Goal: Task Accomplishment & Management: Use online tool/utility

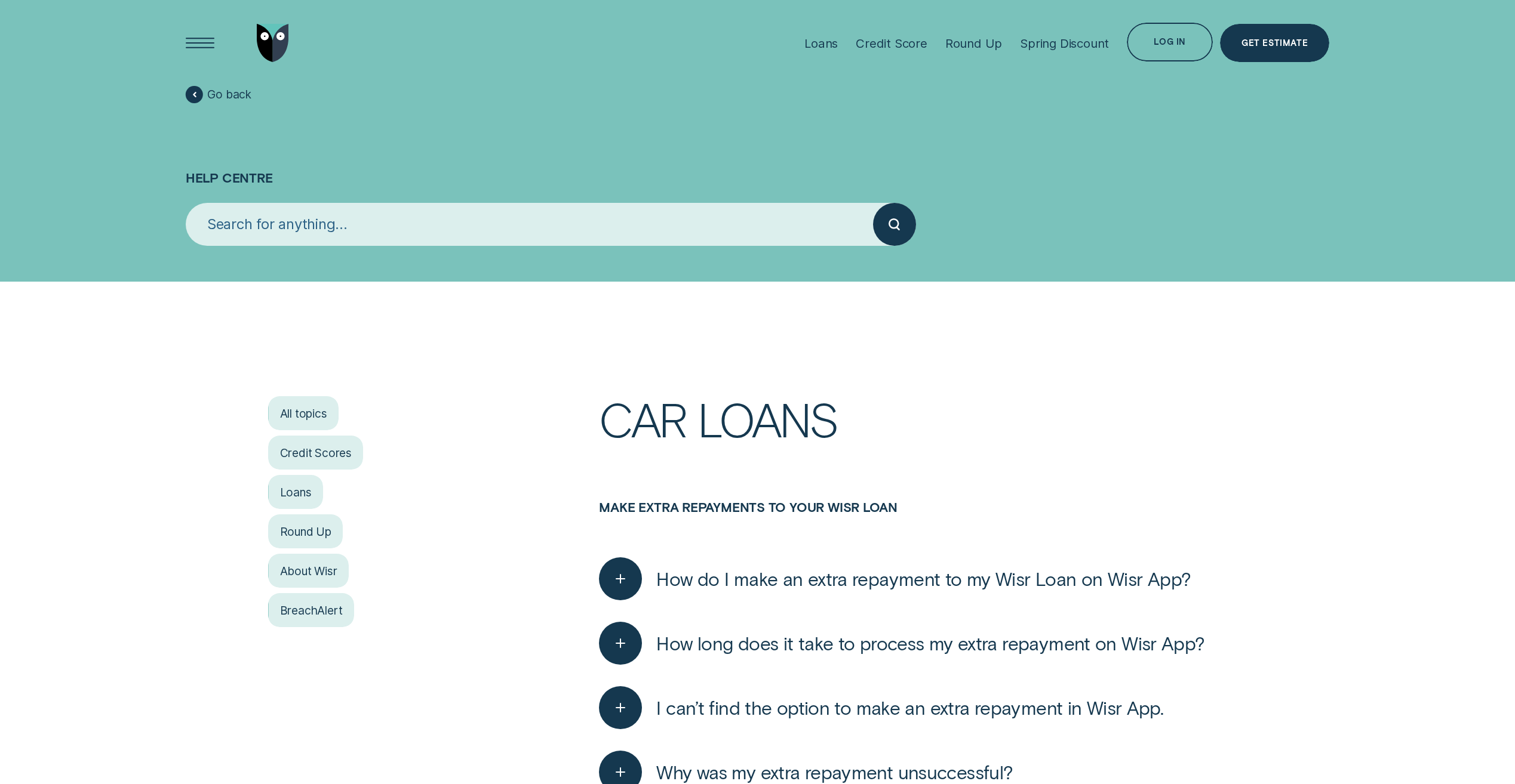
scroll to position [120, 0]
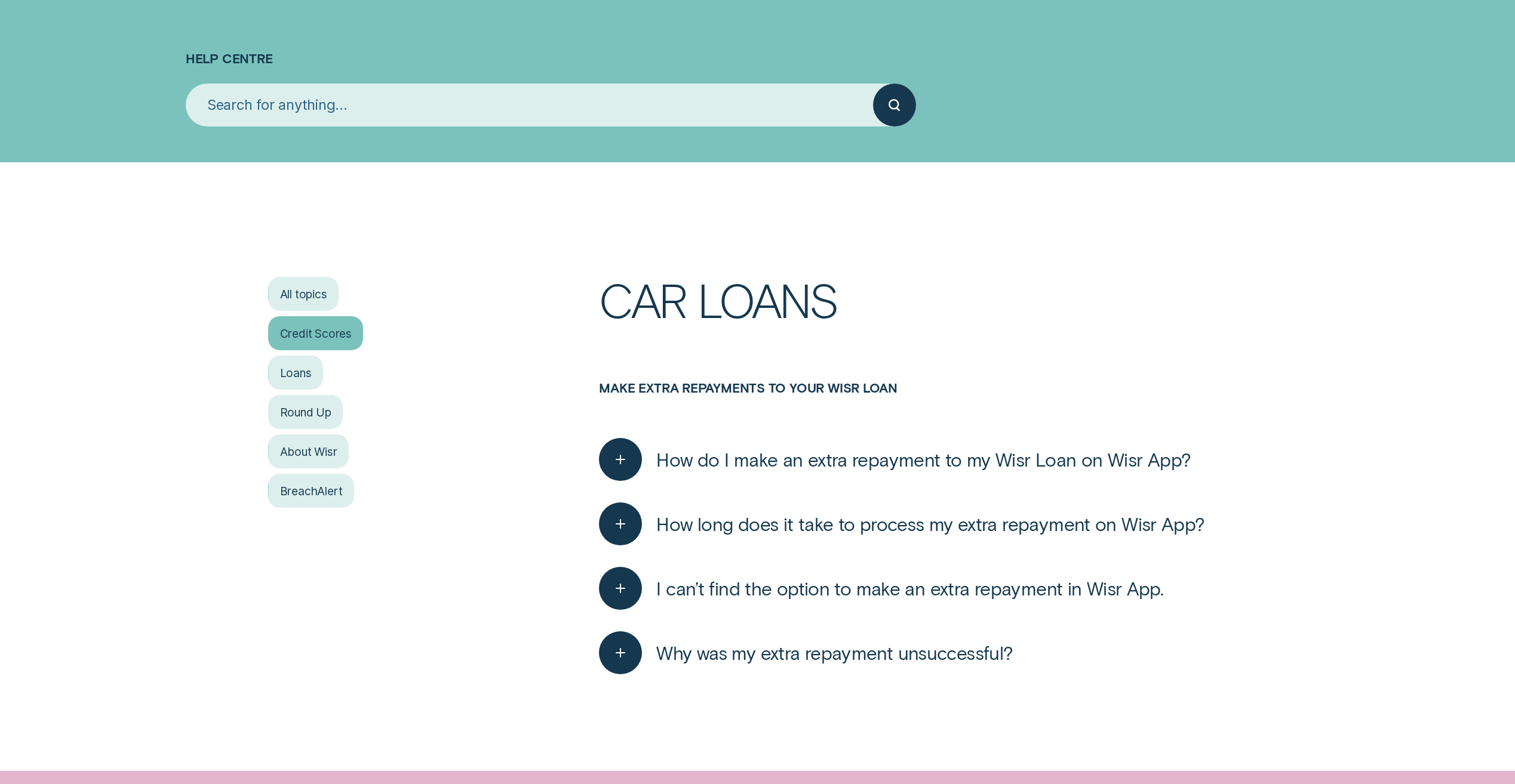
click at [337, 329] on div "Credit Scores" at bounding box center [315, 333] width 95 height 34
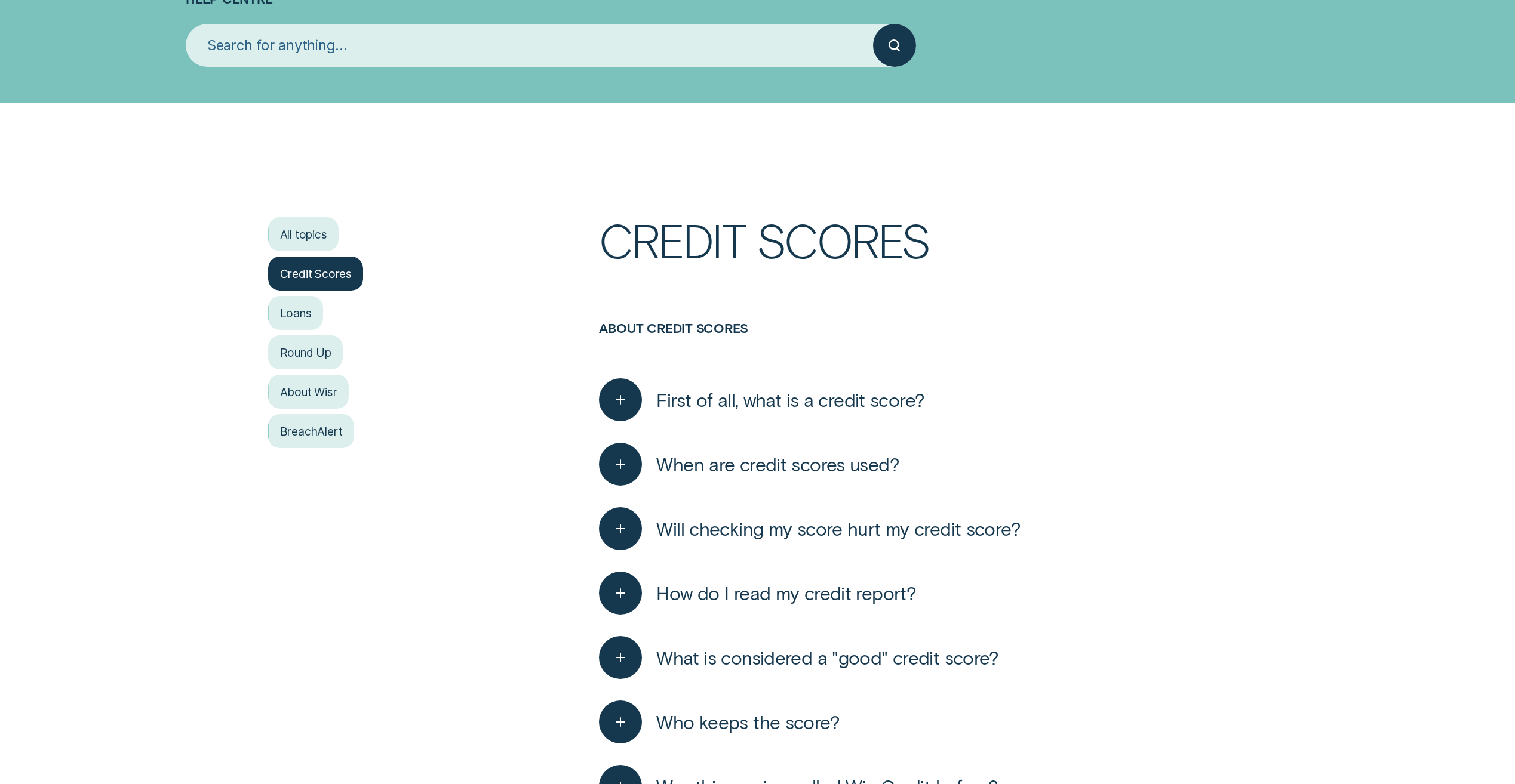
scroll to position [239, 0]
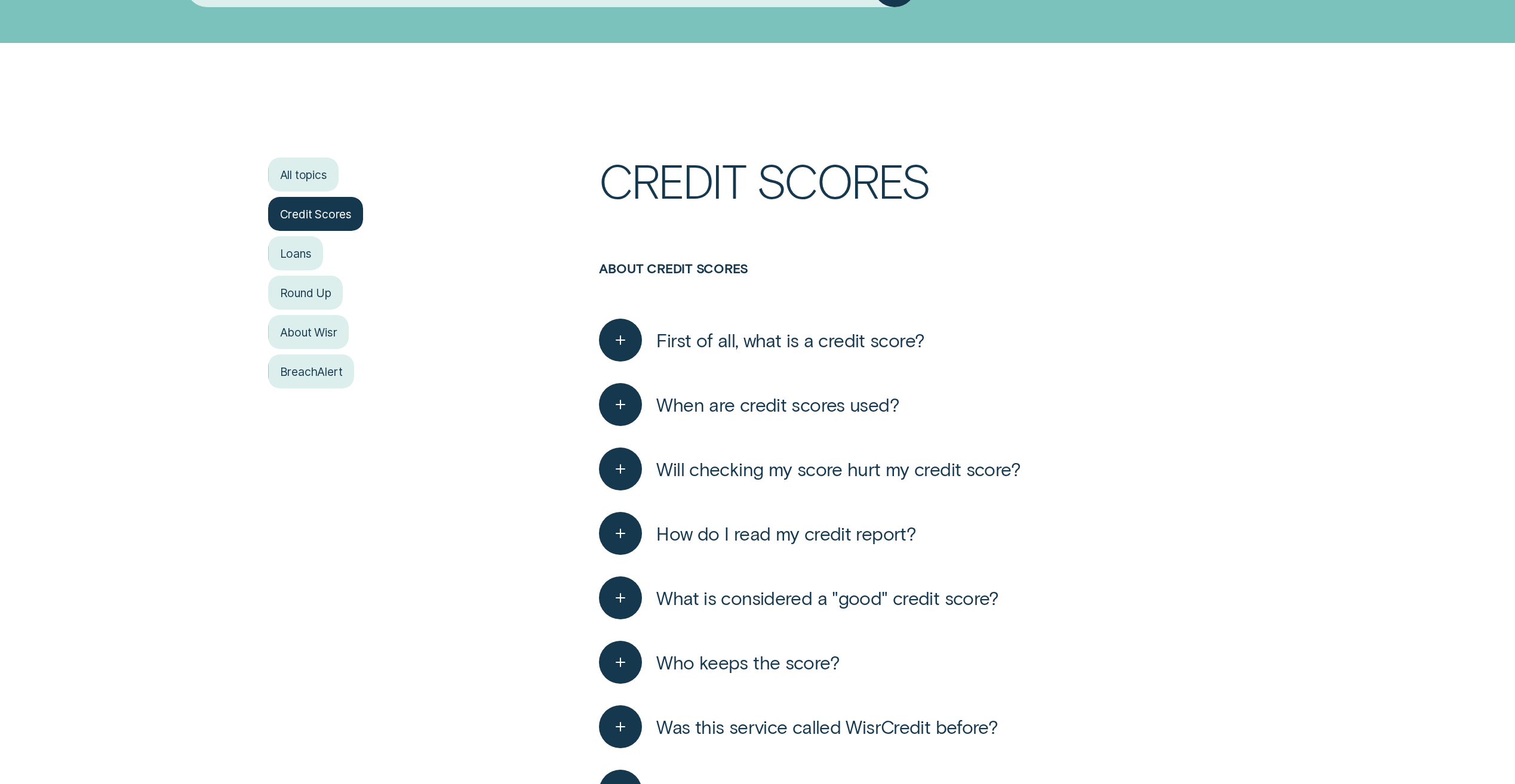
click at [898, 598] on span "What is considered a "good" credit score?" at bounding box center [827, 597] width 342 height 23
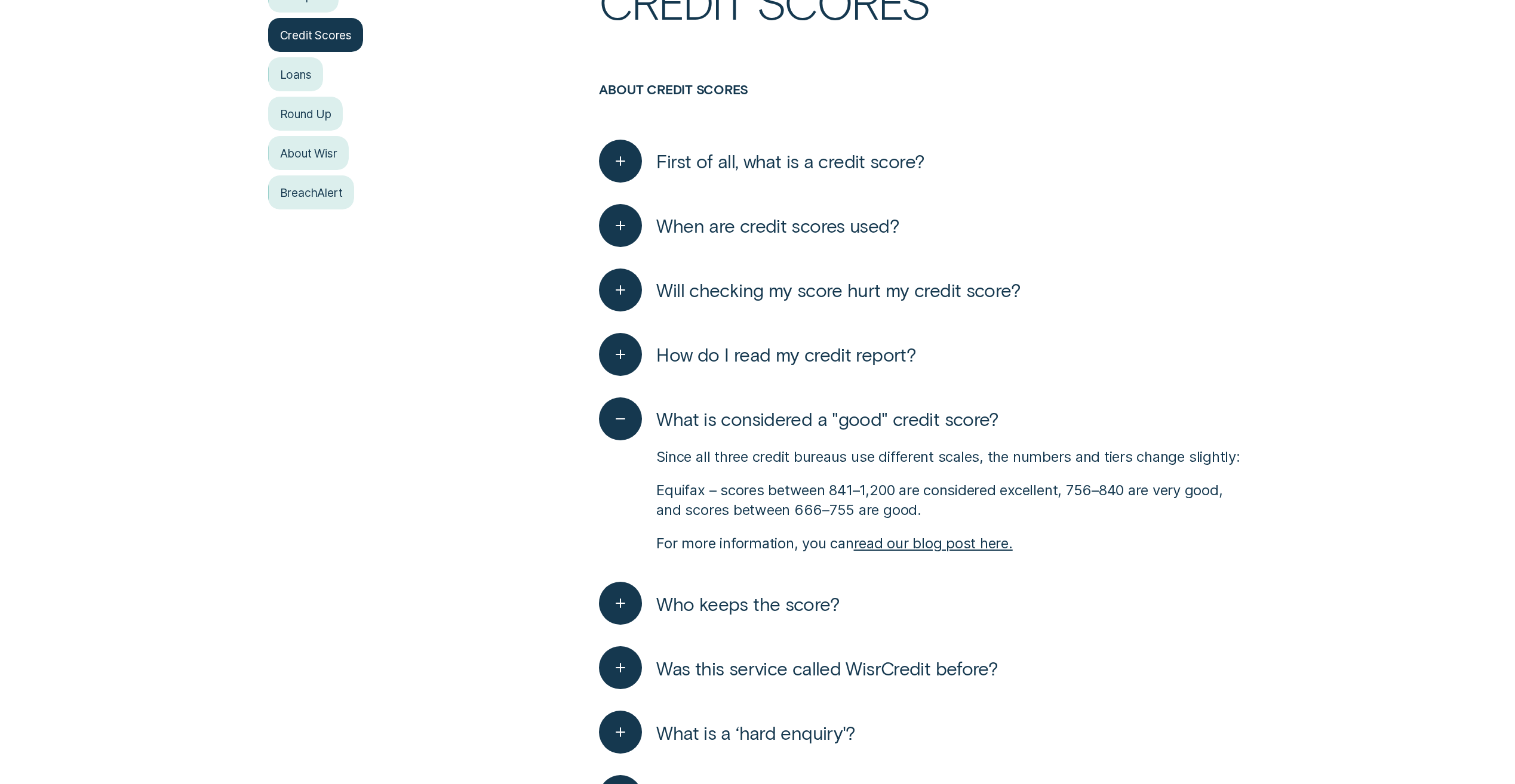
scroll to position [477, 0]
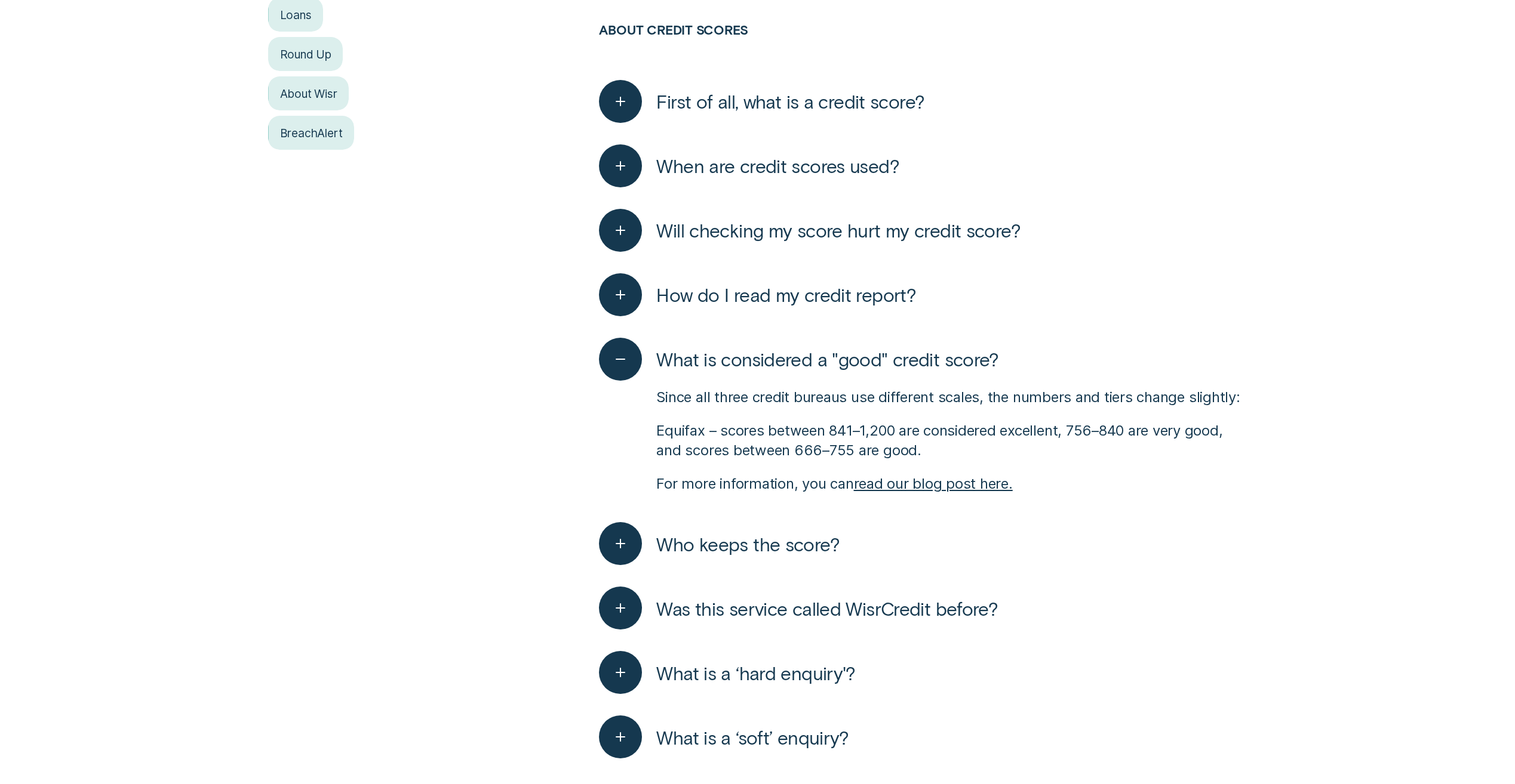
click at [799, 613] on span "Was this service called WisrCredit before?" at bounding box center [827, 608] width 341 height 23
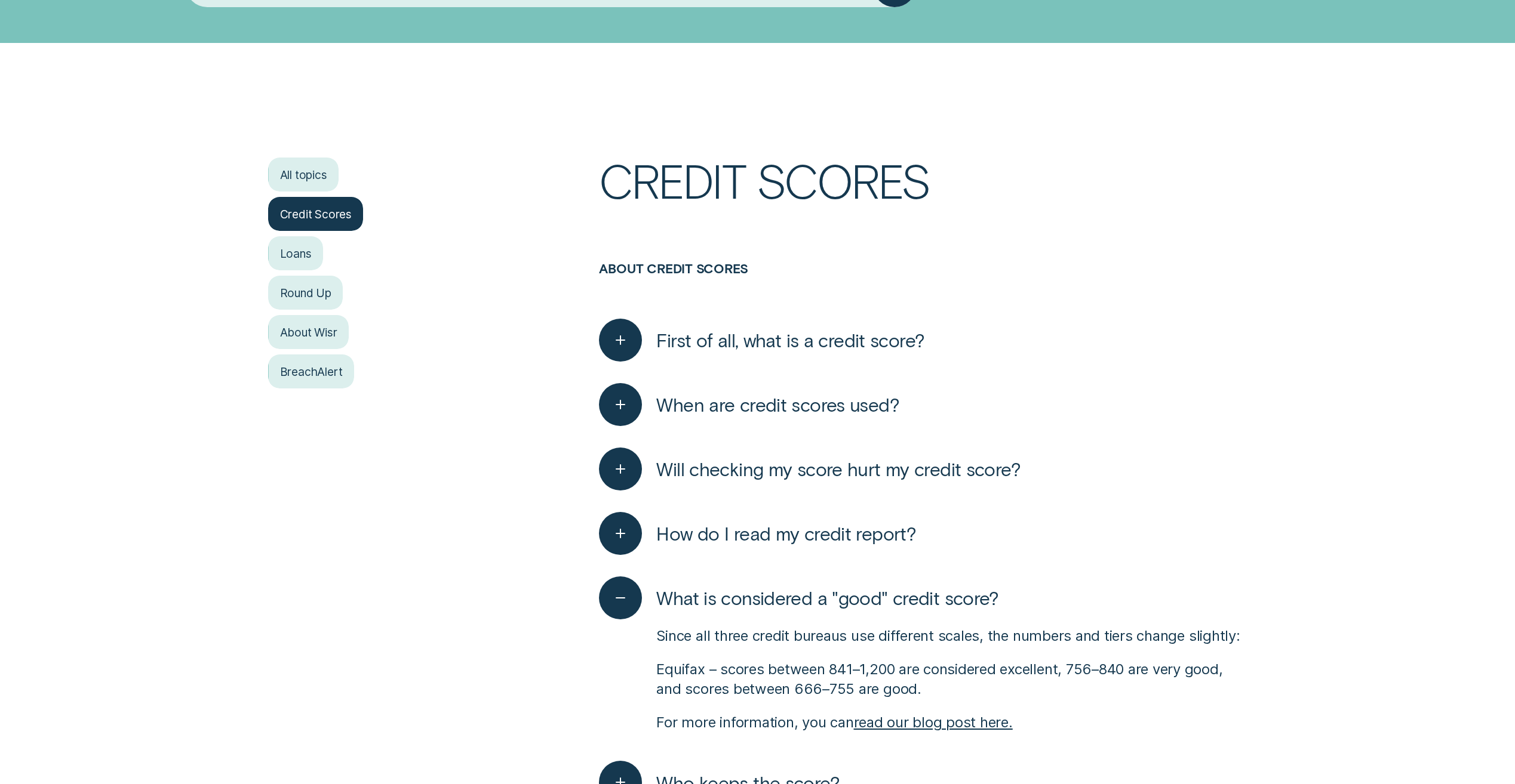
scroll to position [0, 0]
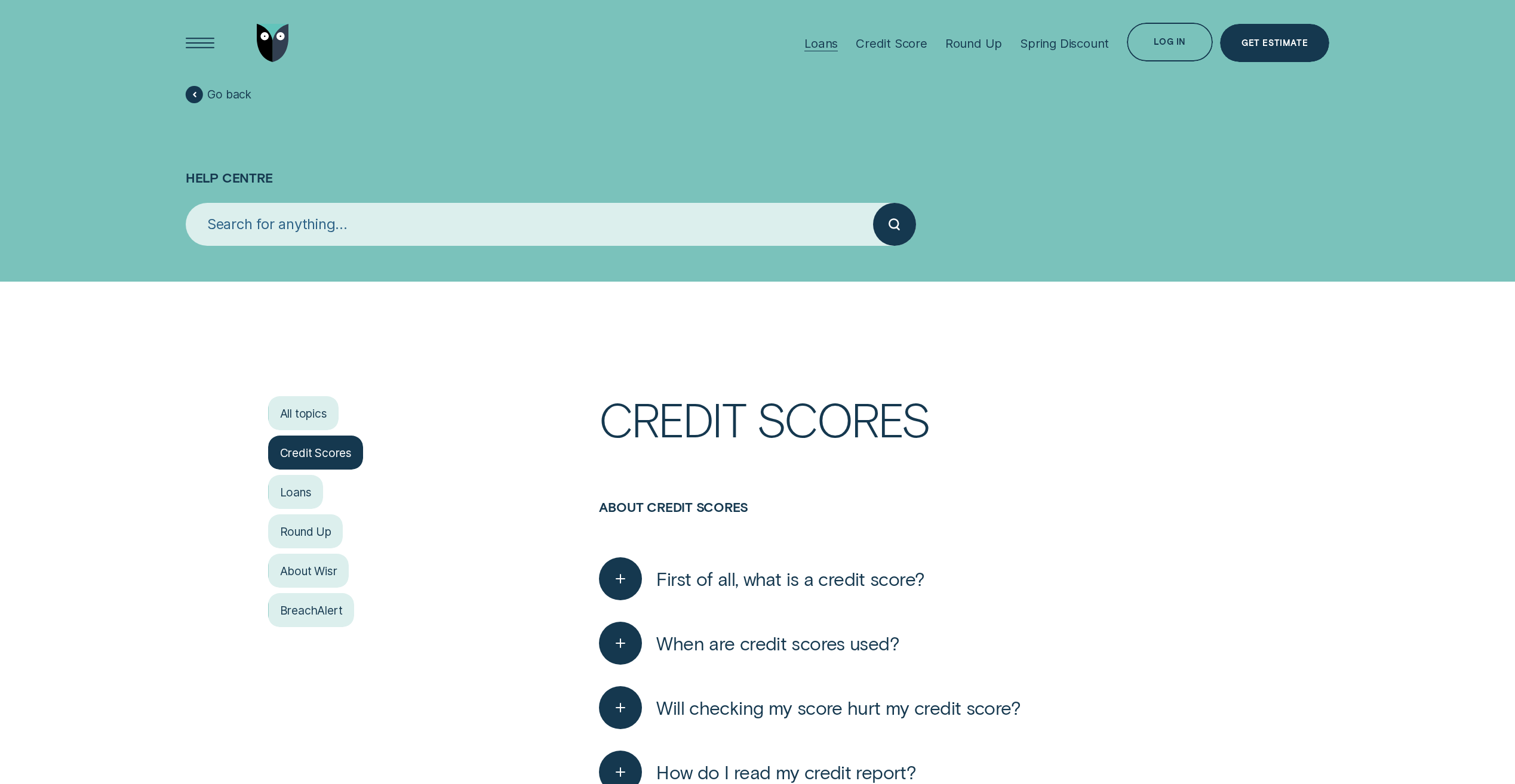
click at [831, 47] on div "Loans" at bounding box center [821, 44] width 33 height 15
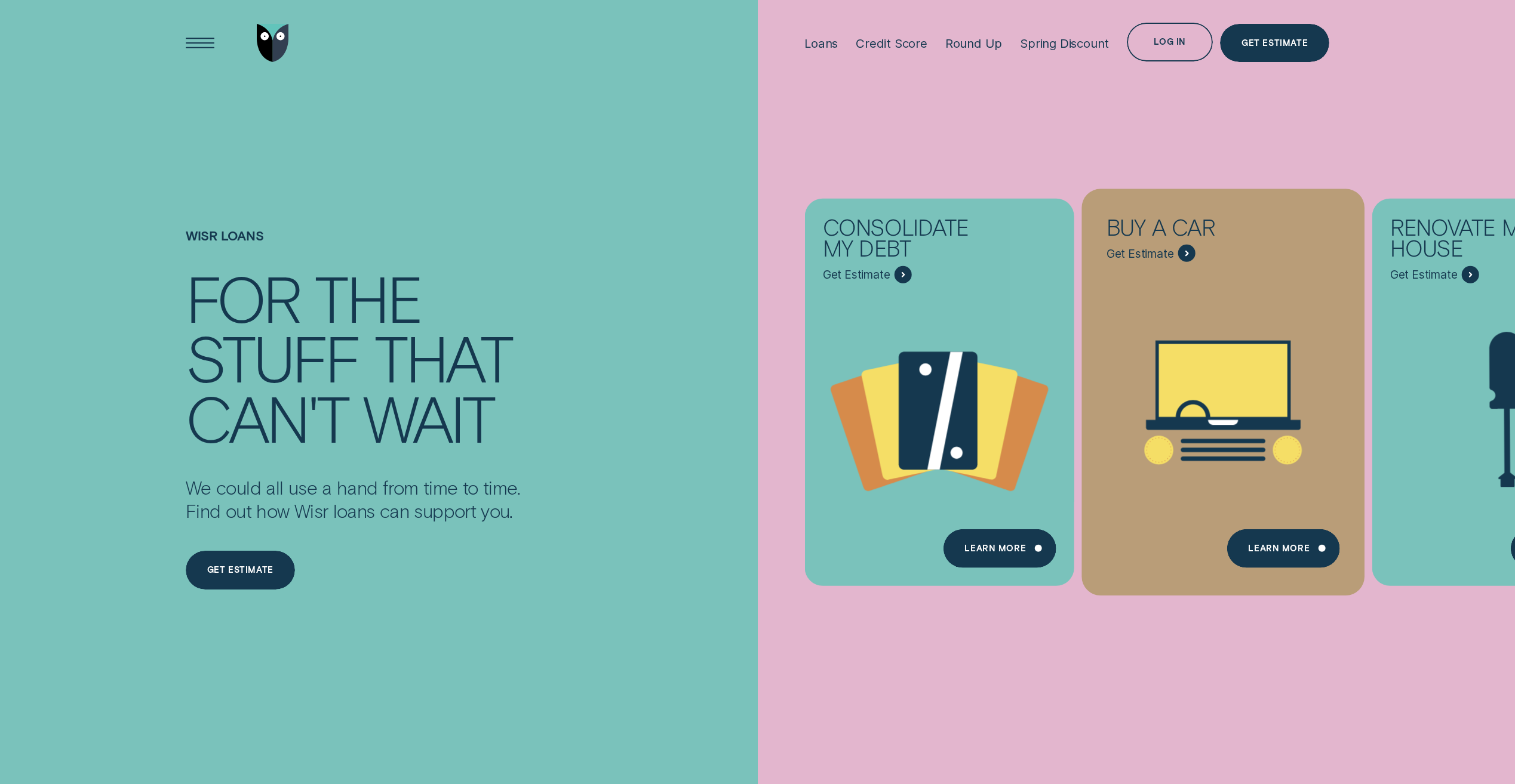
click at [1147, 258] on span "Get Estimate" at bounding box center [1139, 253] width 68 height 14
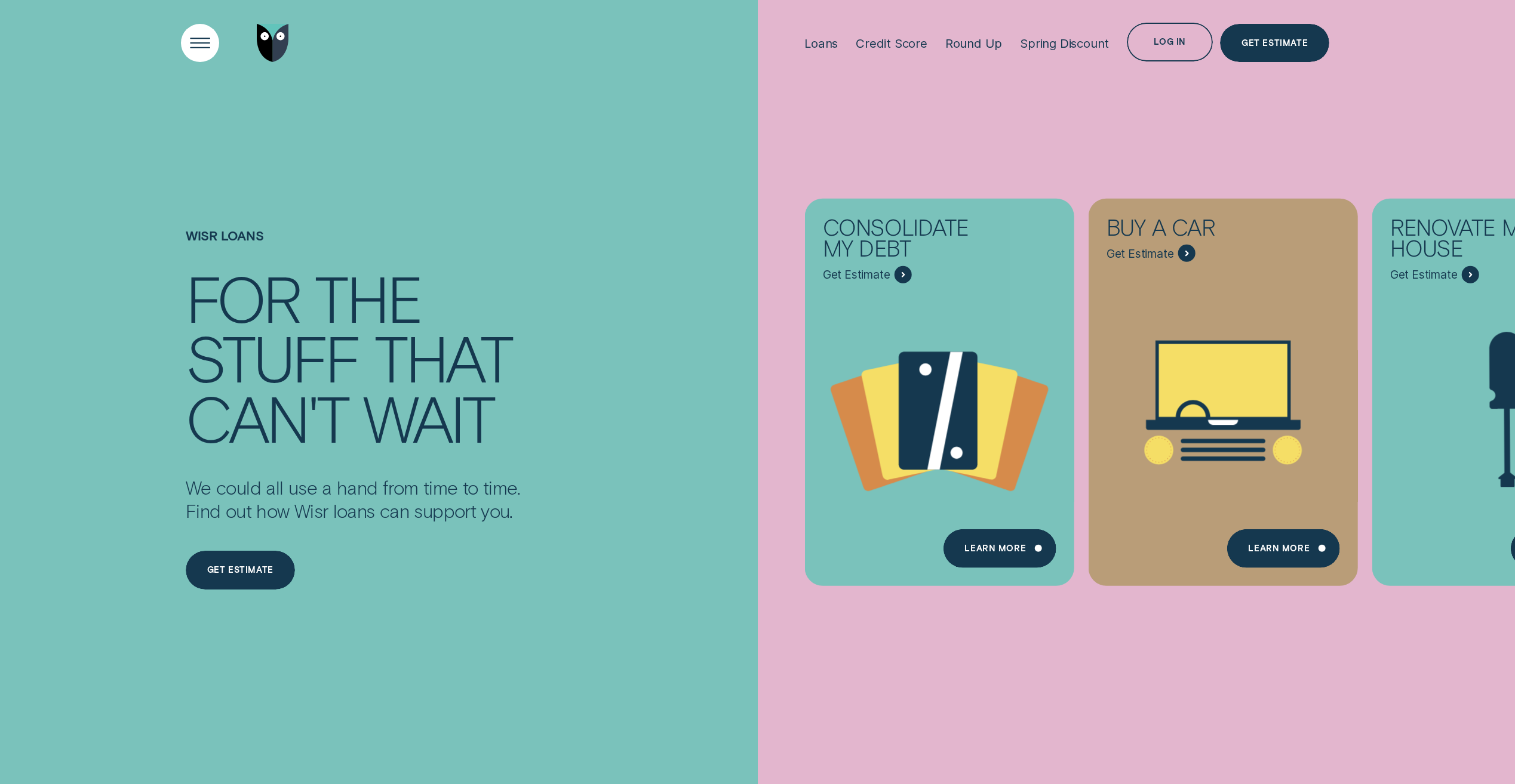
click at [191, 38] on div "Open Menu" at bounding box center [199, 43] width 55 height 55
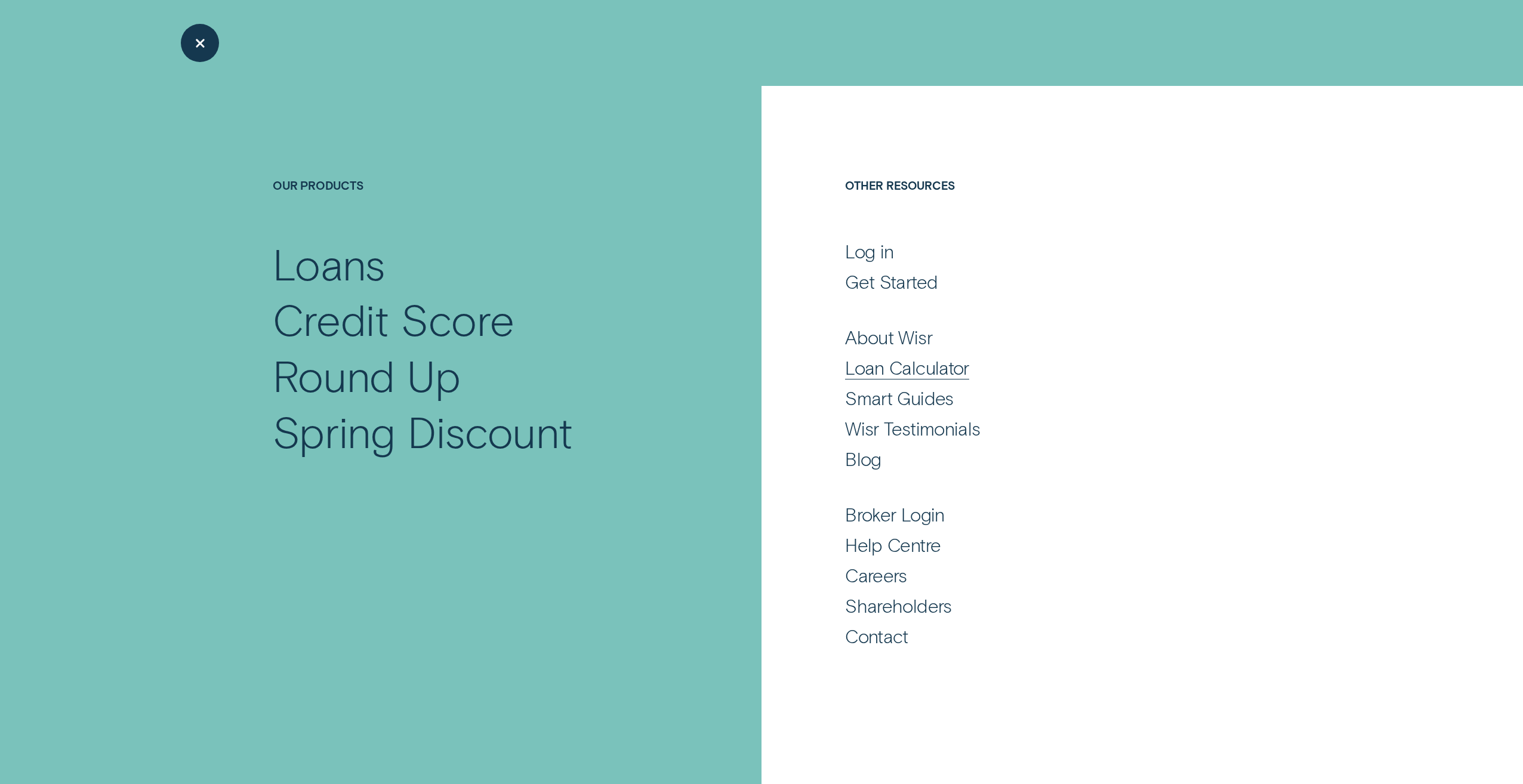
click at [907, 366] on div "Loan Calculator" at bounding box center [907, 367] width 124 height 23
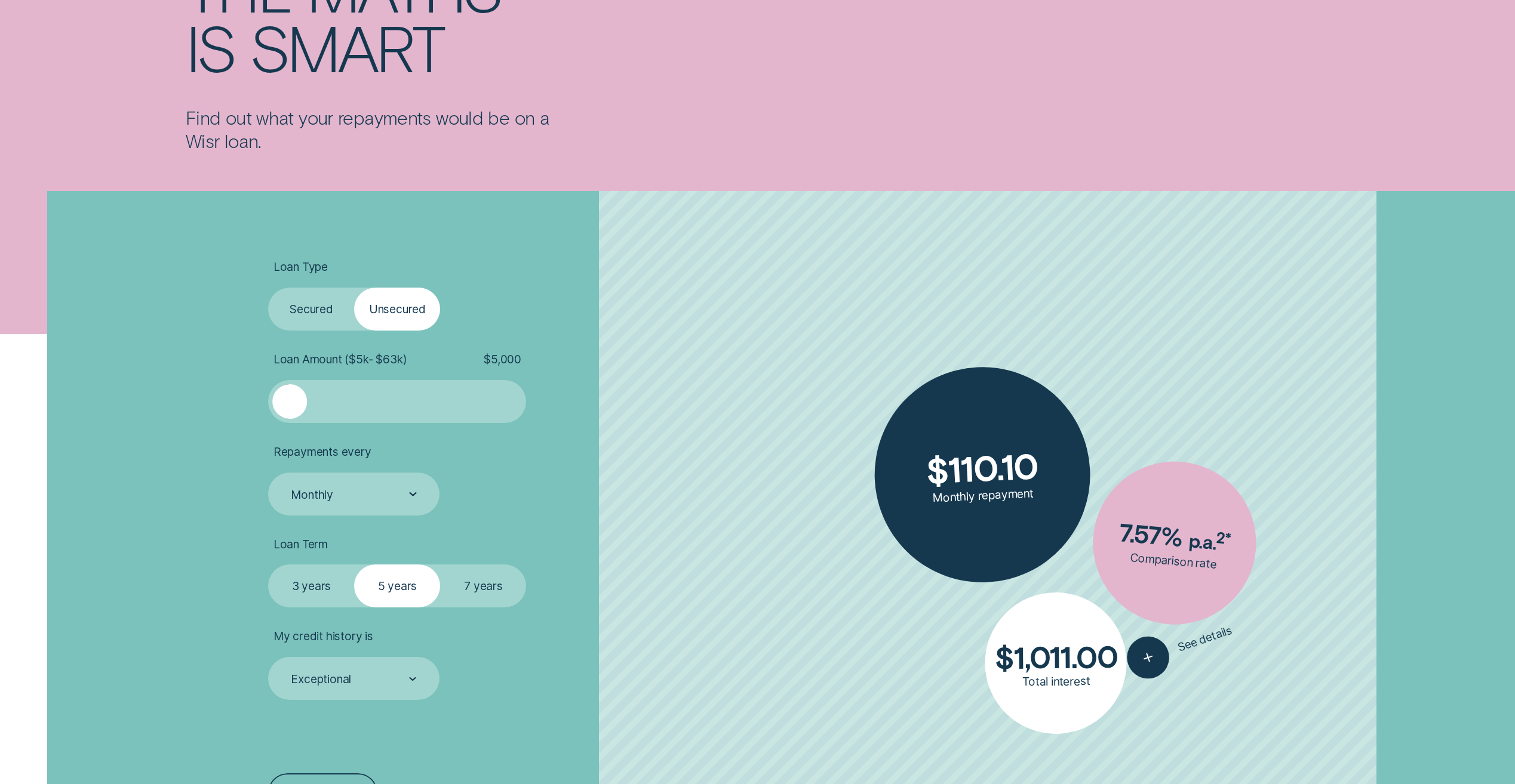
scroll to position [298, 0]
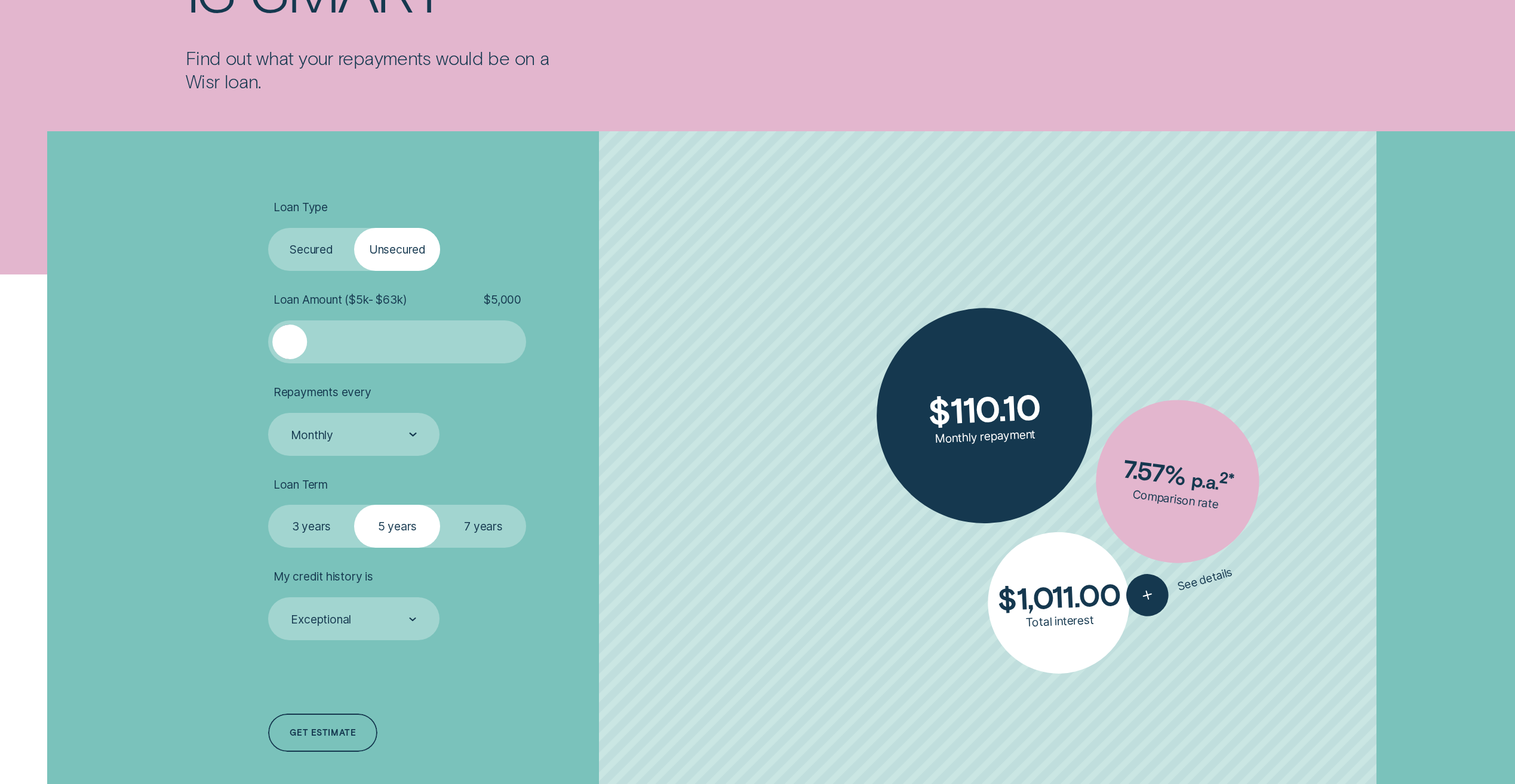
click at [297, 252] on label "Secured" at bounding box center [311, 249] width 86 height 43
click at [268, 228] on input "Secured" at bounding box center [268, 228] width 0 height 0
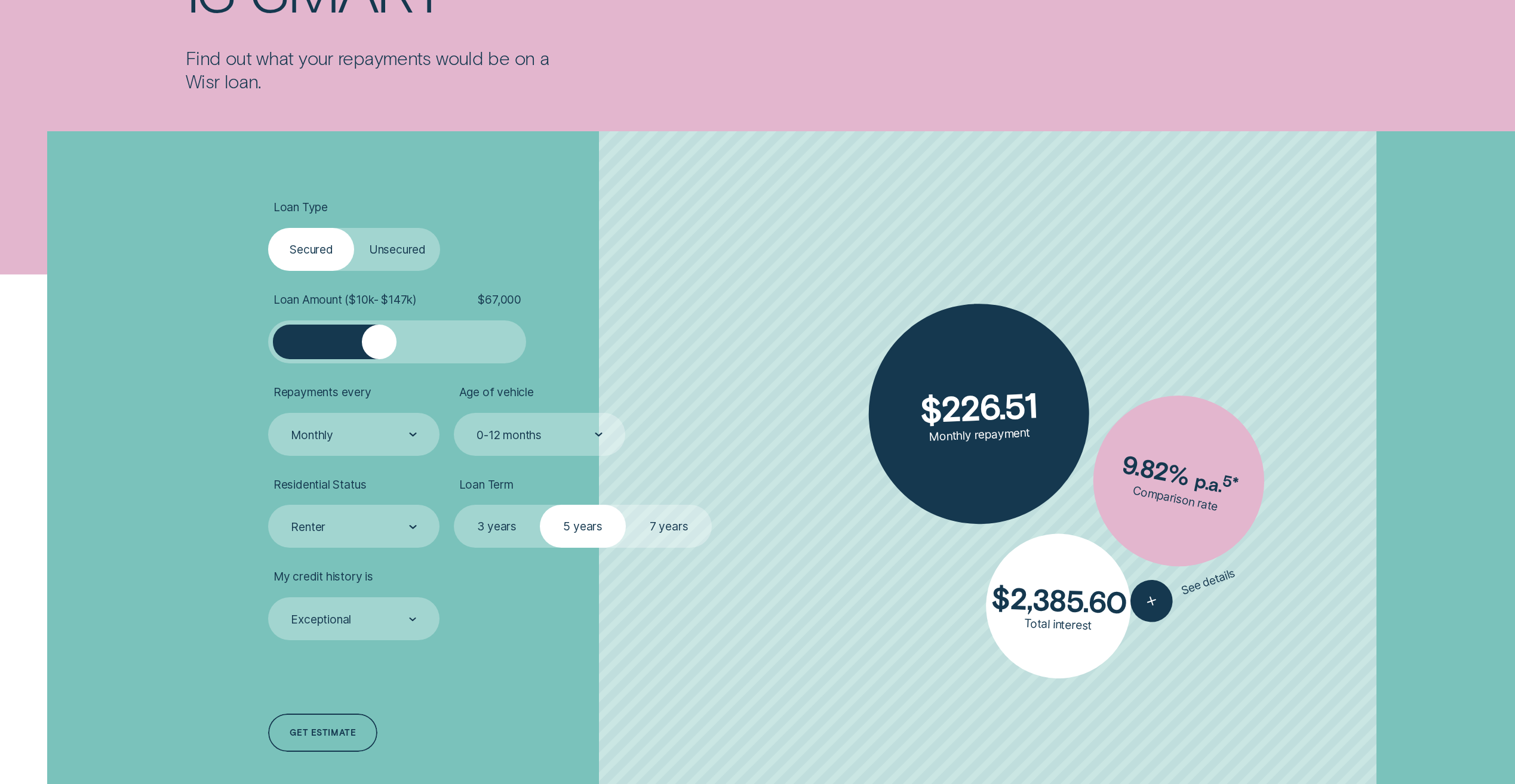
drag, startPoint x: 292, startPoint y: 351, endPoint x: 380, endPoint y: 357, distance: 88.2
click at [380, 357] on div at bounding box center [378, 341] width 34 height 34
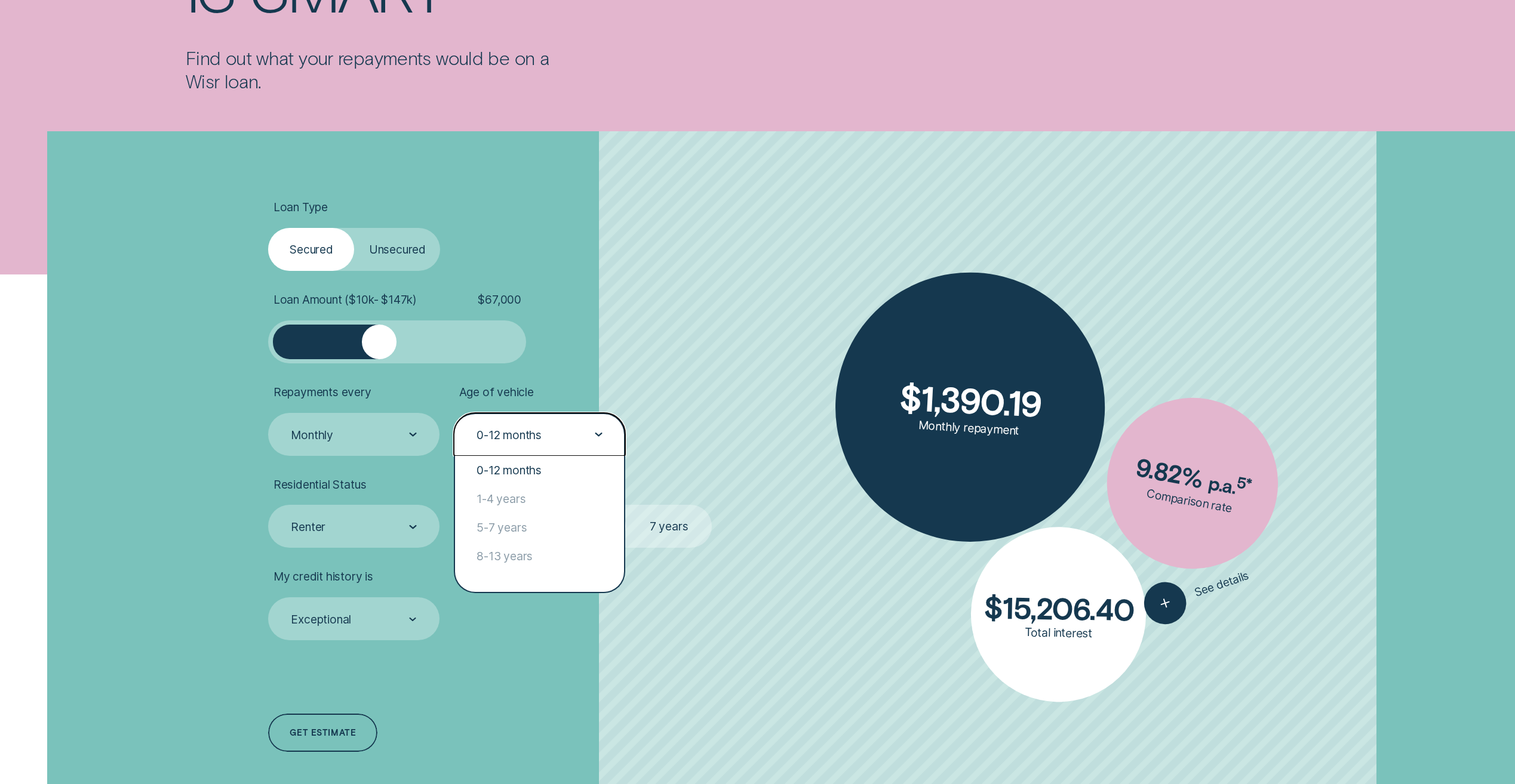
click at [563, 437] on div "0-12 months" at bounding box center [539, 435] width 127 height 16
click at [567, 503] on div "1-4 years" at bounding box center [540, 499] width 169 height 29
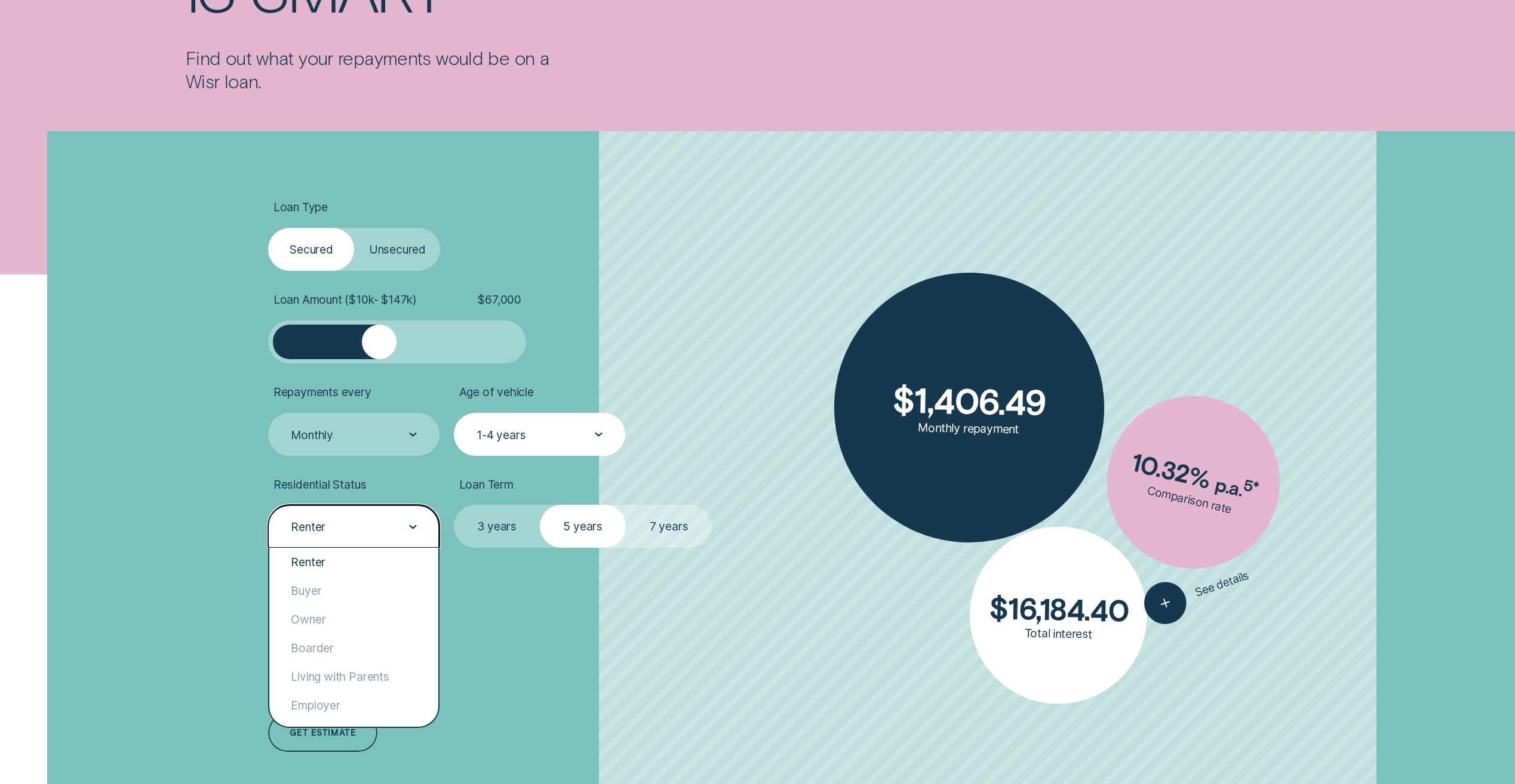
click at [427, 521] on div "Renter" at bounding box center [353, 526] width 172 height 43
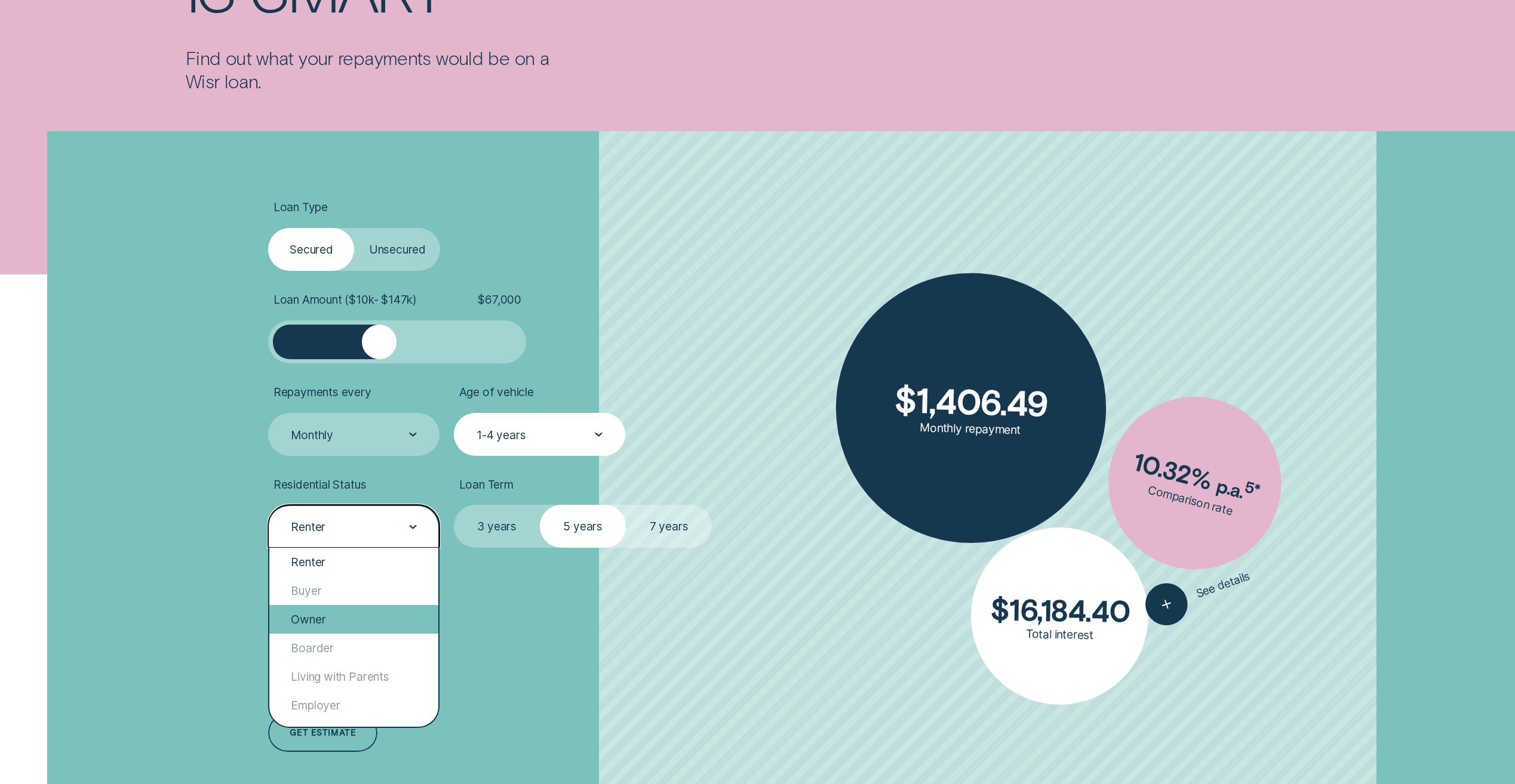
click at [388, 621] on div "Owner" at bounding box center [353, 619] width 169 height 29
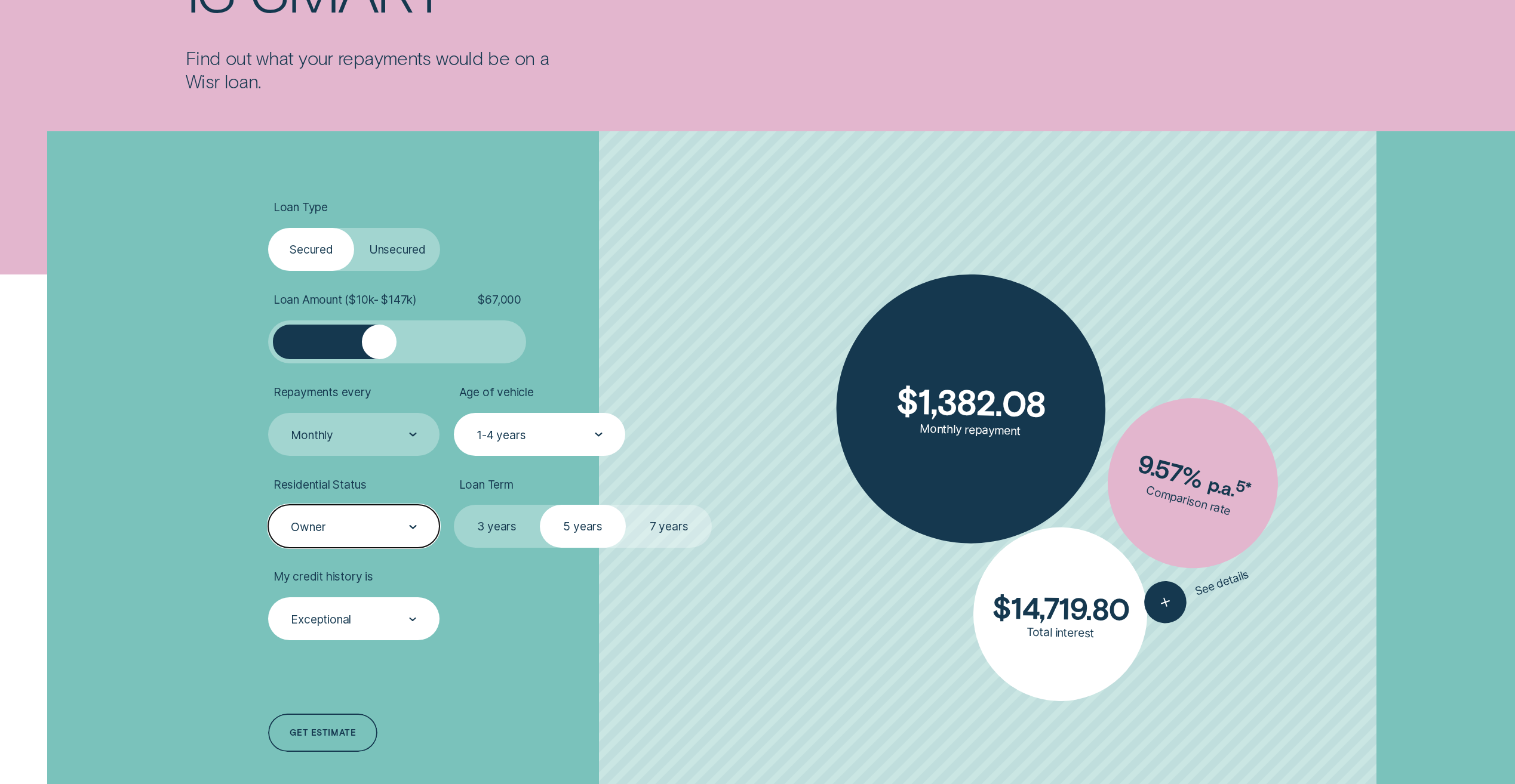
click at [398, 625] on div "Exceptional" at bounding box center [352, 619] width 127 height 16
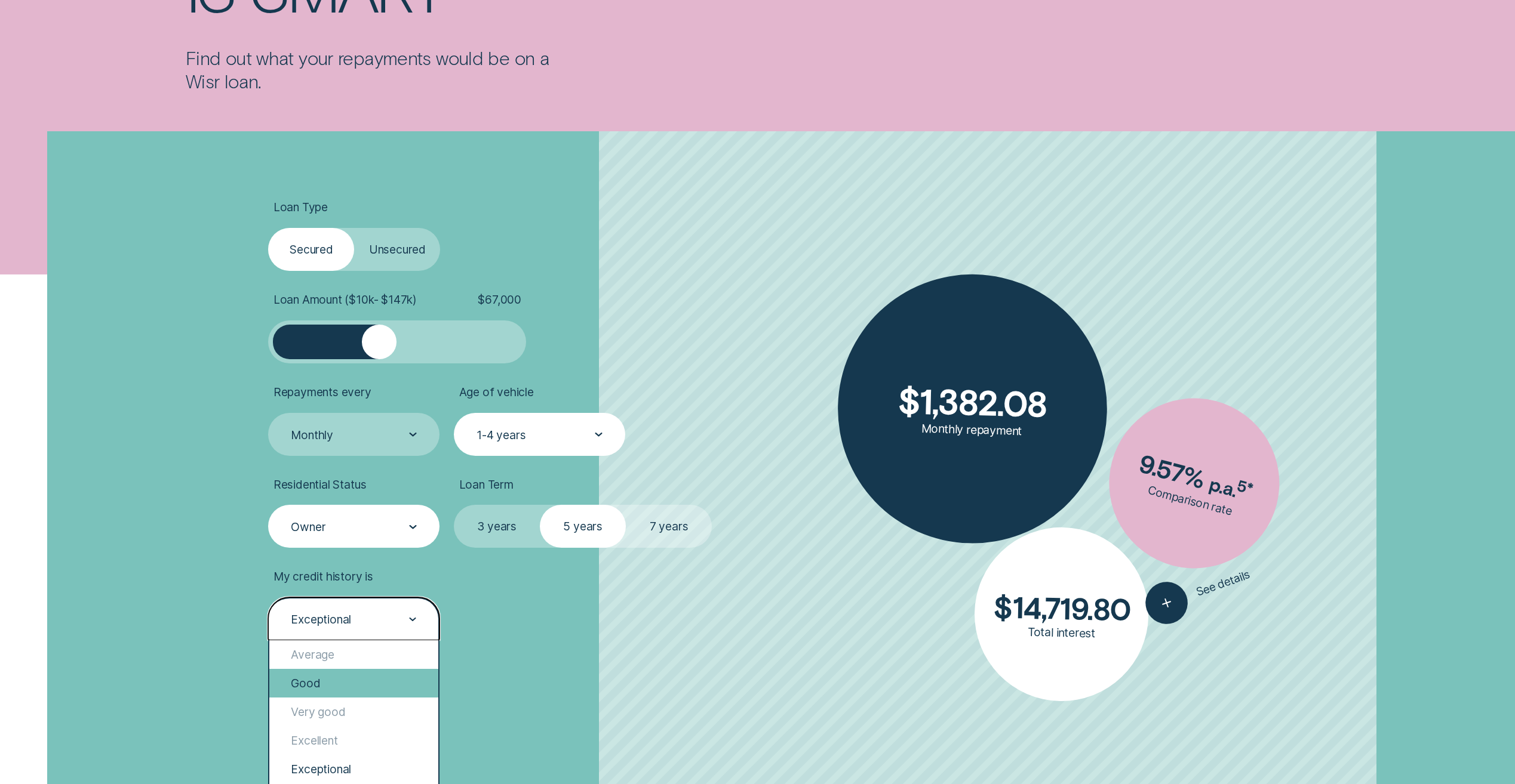
click at [388, 682] on div "Good" at bounding box center [353, 683] width 169 height 29
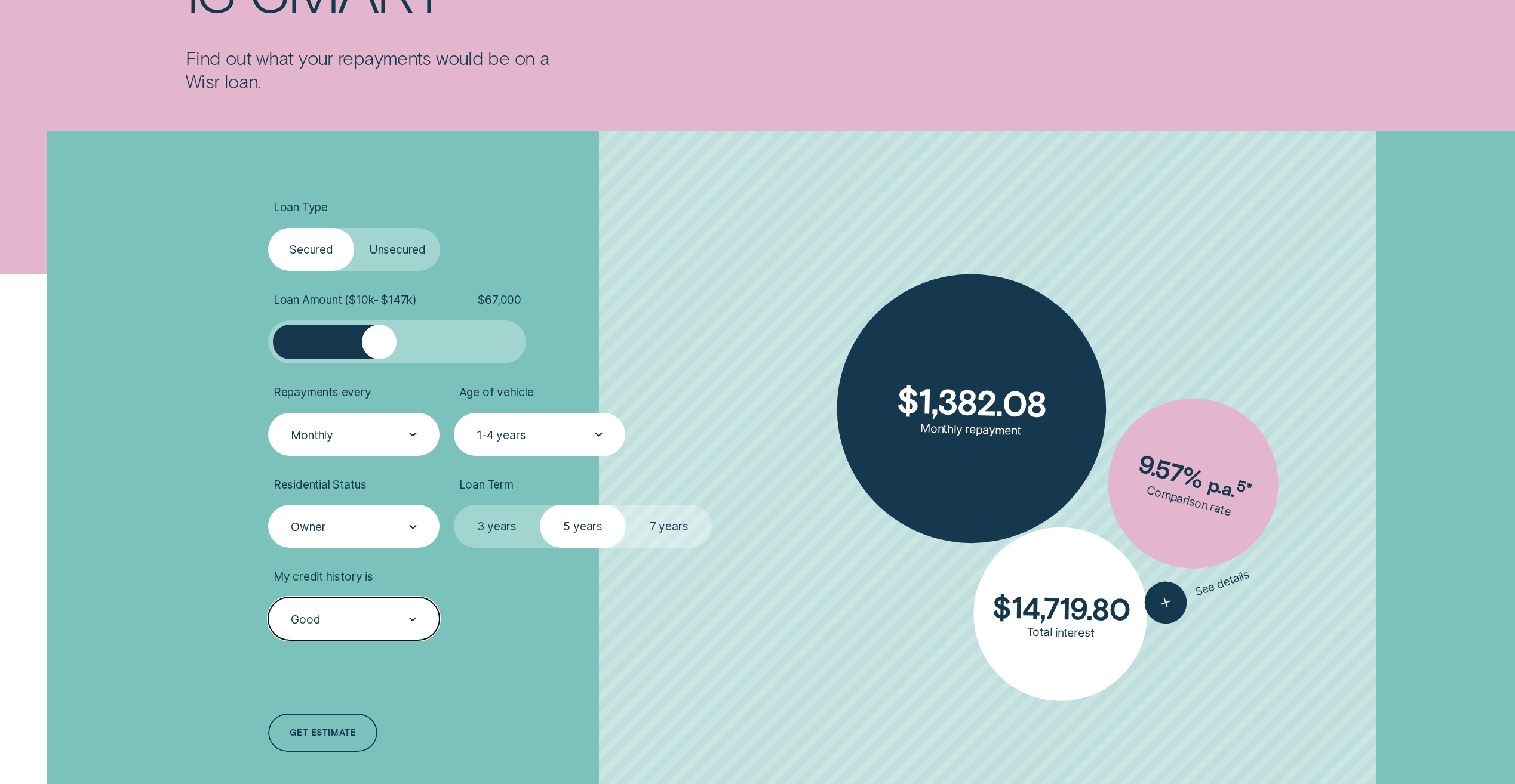
click at [402, 449] on div "Monthly" at bounding box center [353, 435] width 172 height 43
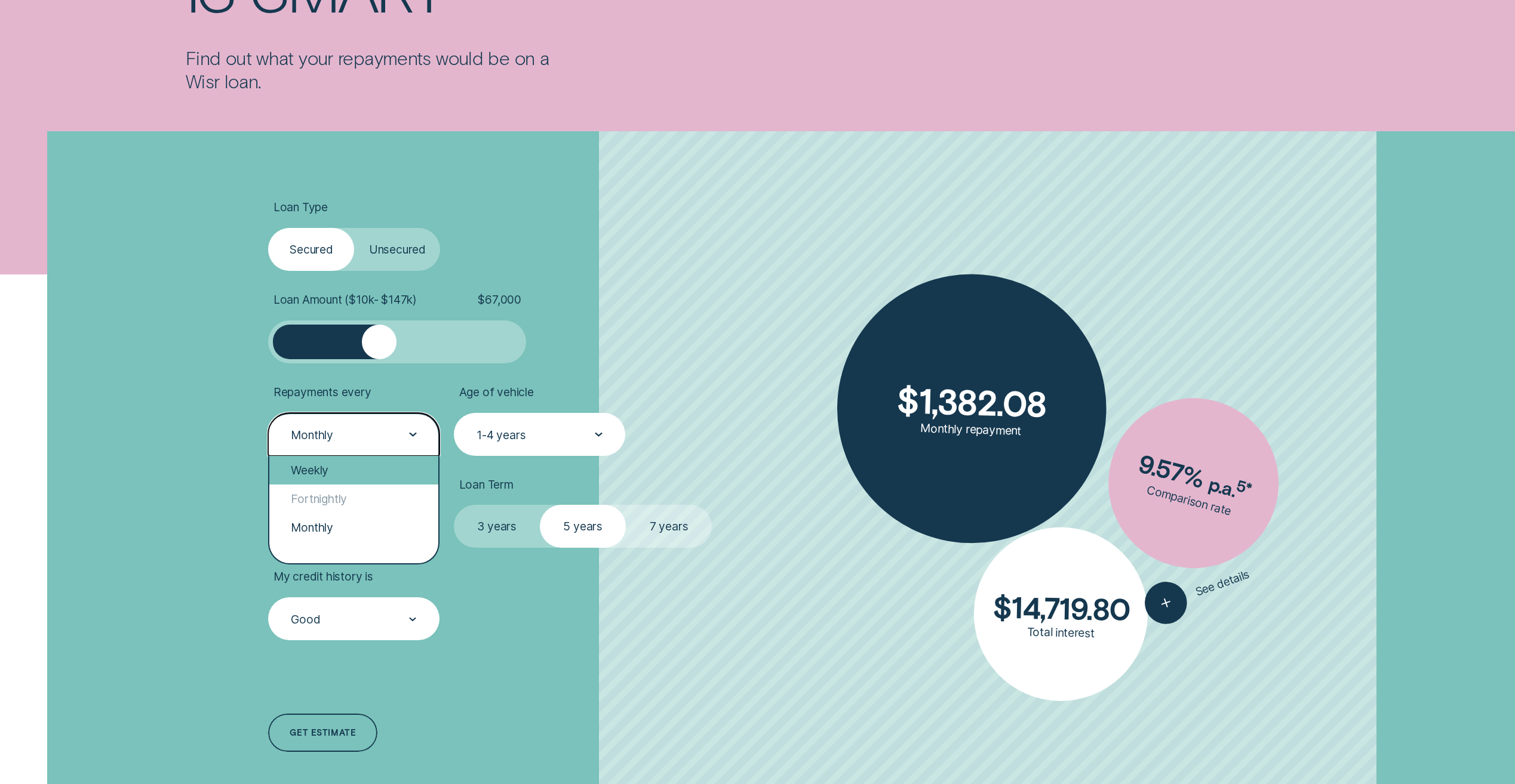
click at [403, 465] on div "Weekly" at bounding box center [353, 470] width 169 height 29
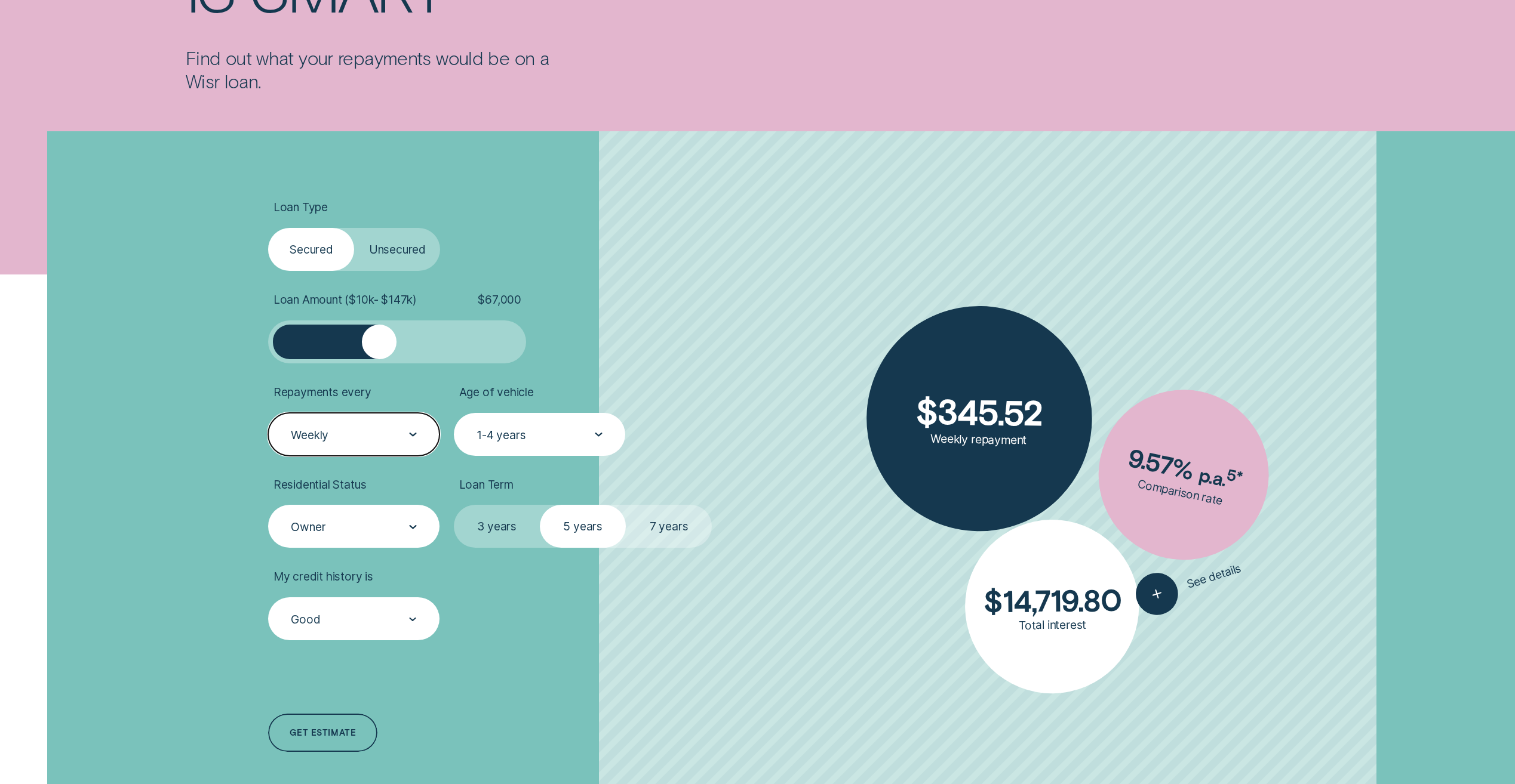
click at [657, 530] on label "7 years" at bounding box center [668, 526] width 86 height 43
click at [626, 505] on input "7 years" at bounding box center [626, 505] width 0 height 0
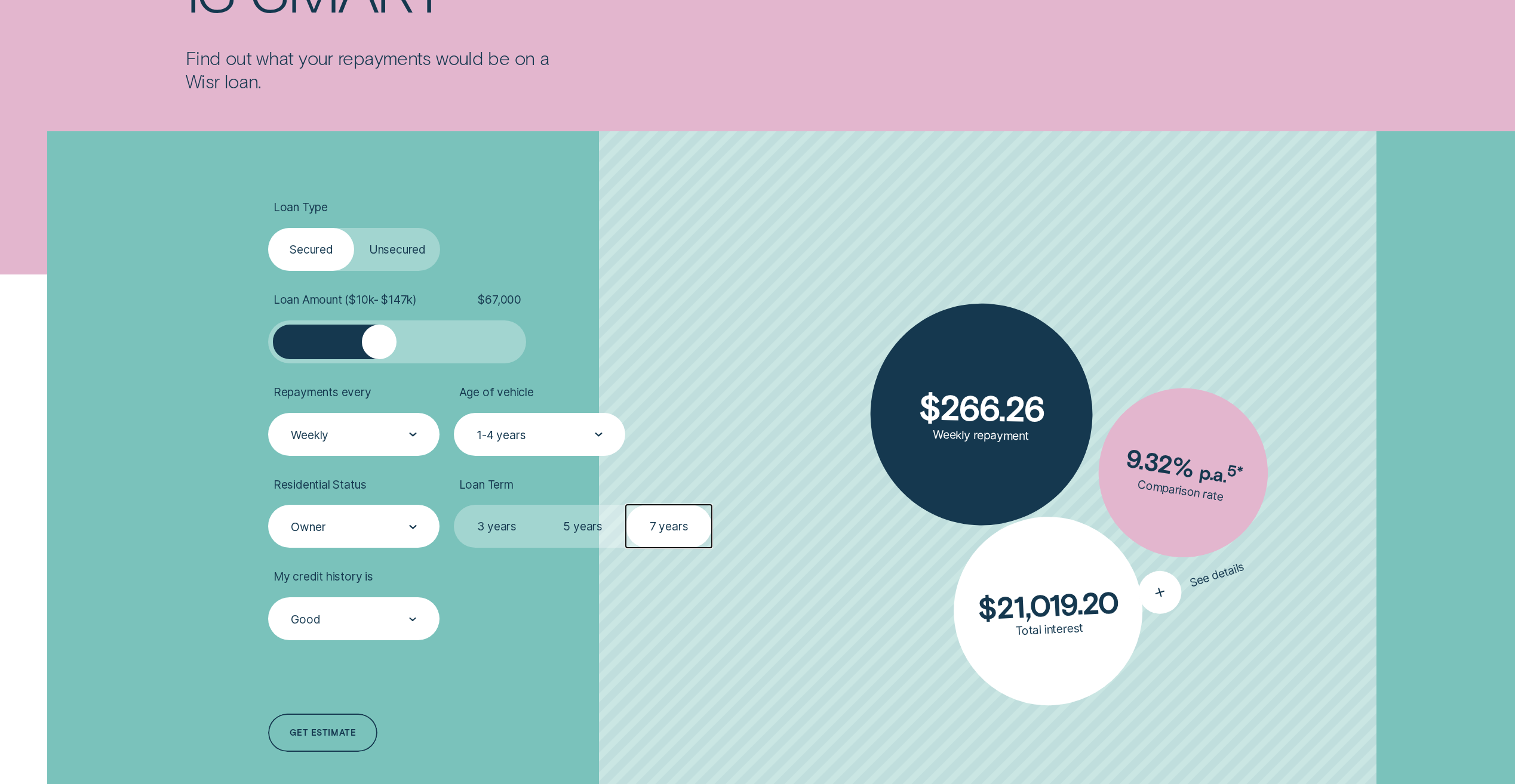
click at [1211, 598] on button "See details" at bounding box center [1192, 582] width 117 height 73
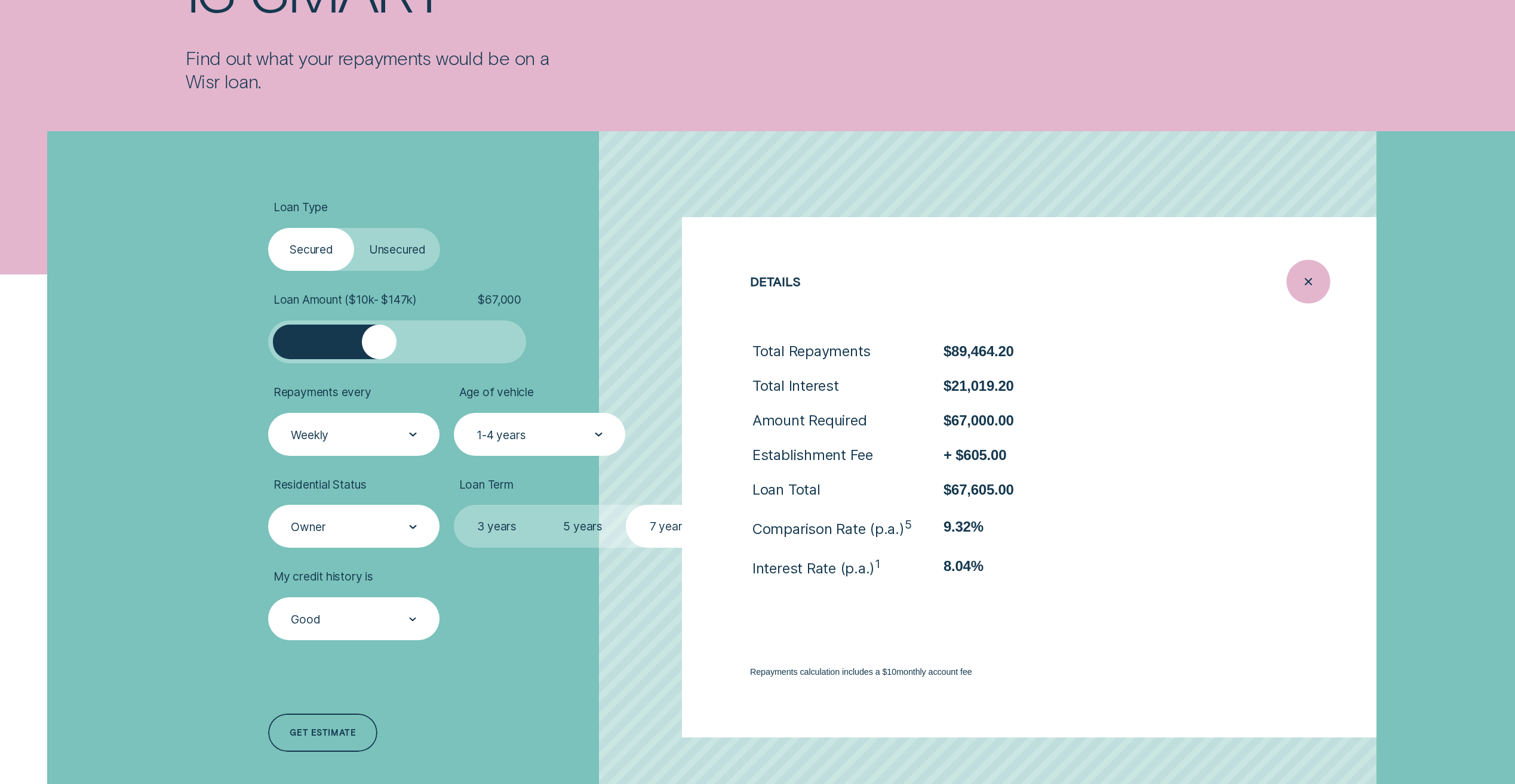
click at [1316, 287] on icon "Close loan details" at bounding box center [1308, 282] width 22 height 19
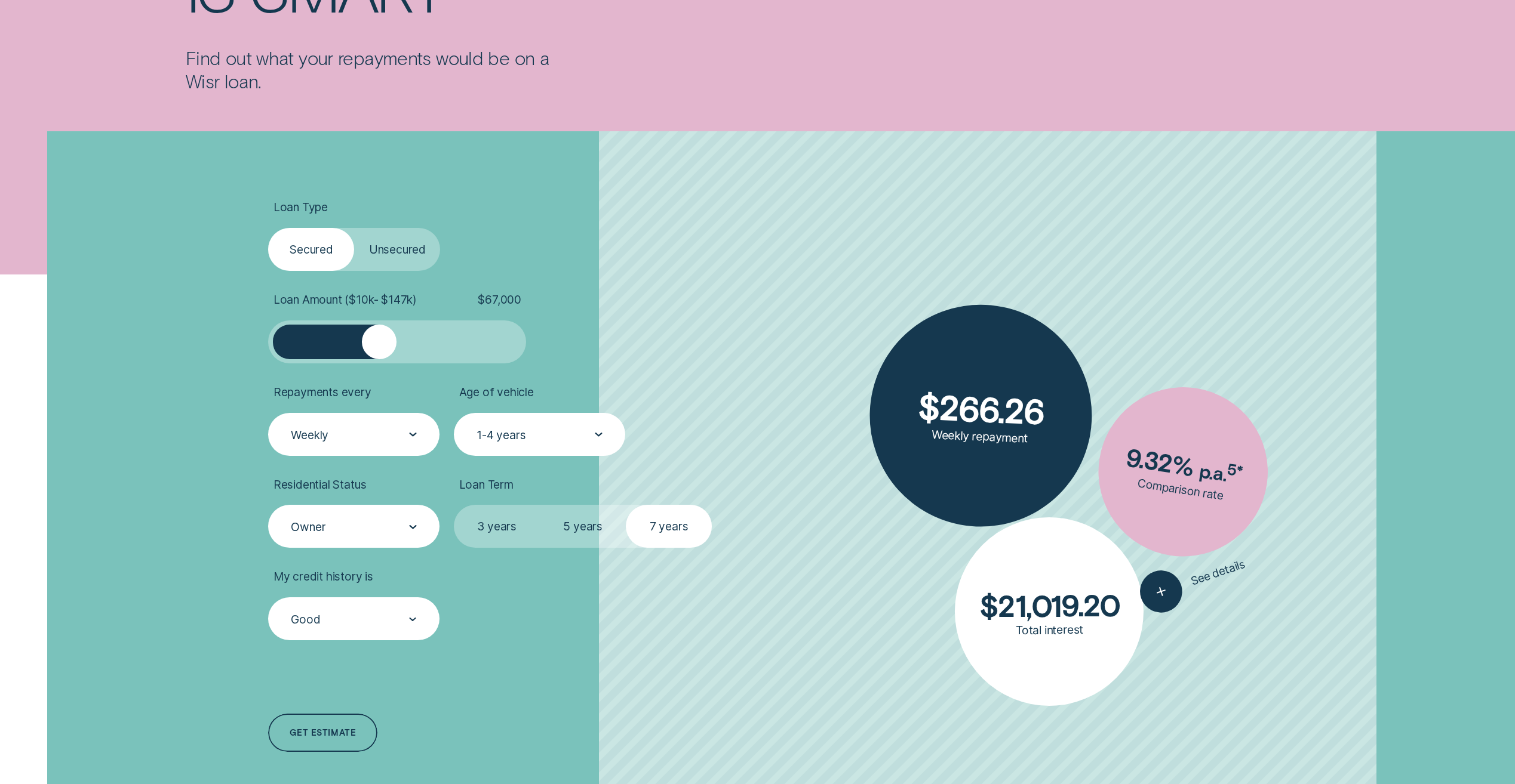
scroll to position [239, 0]
